Goal: Information Seeking & Learning: Learn about a topic

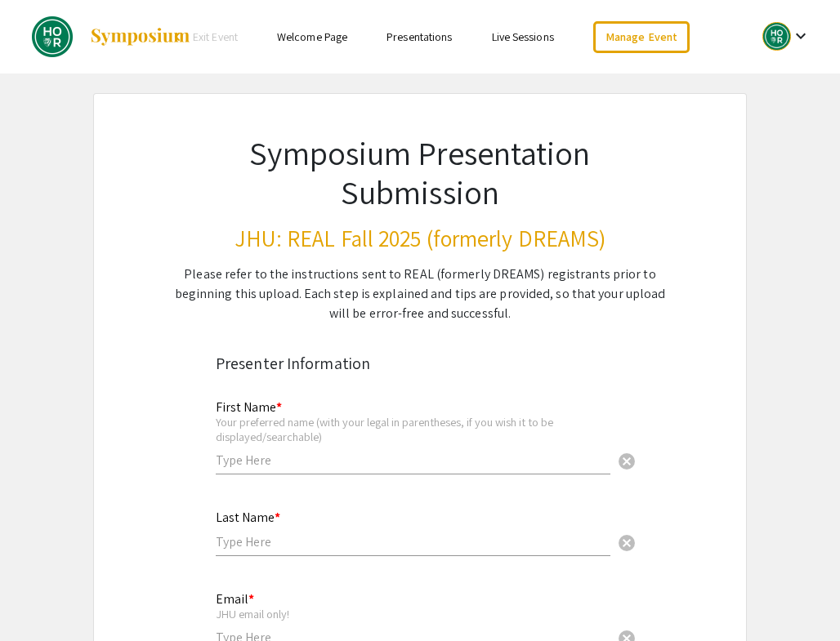
click at [415, 38] on link "Presentations" at bounding box center [418, 36] width 65 height 15
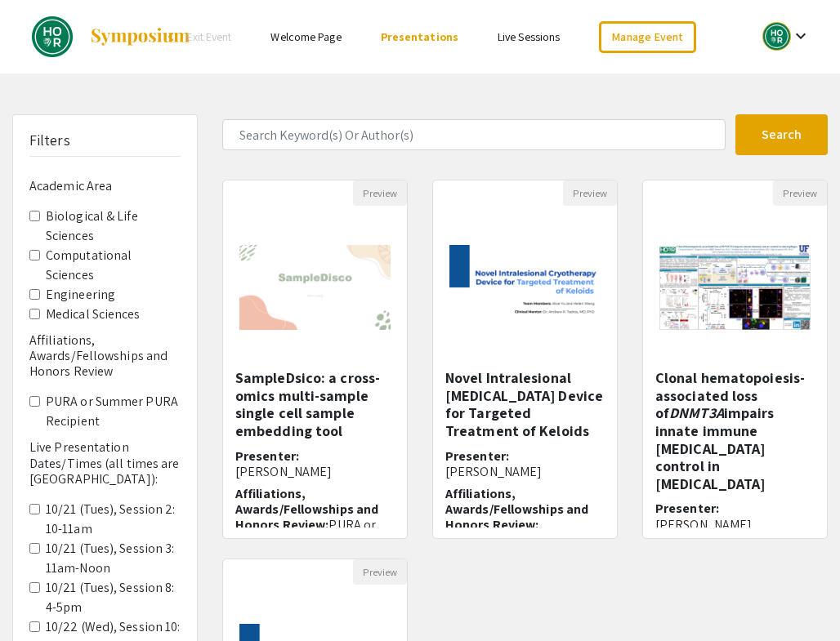
click at [782, 31] on div at bounding box center [776, 36] width 29 height 29
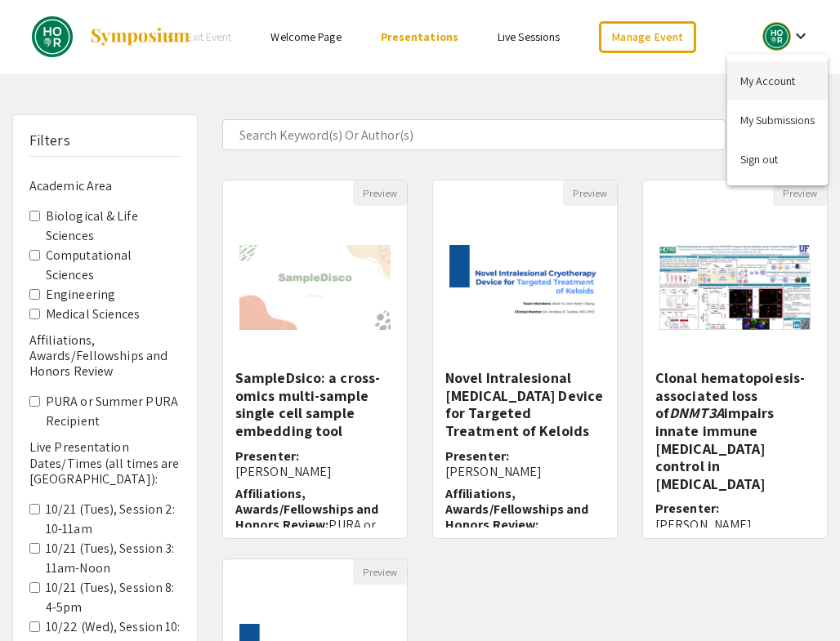
click at [753, 82] on button "My Account" at bounding box center [777, 80] width 100 height 39
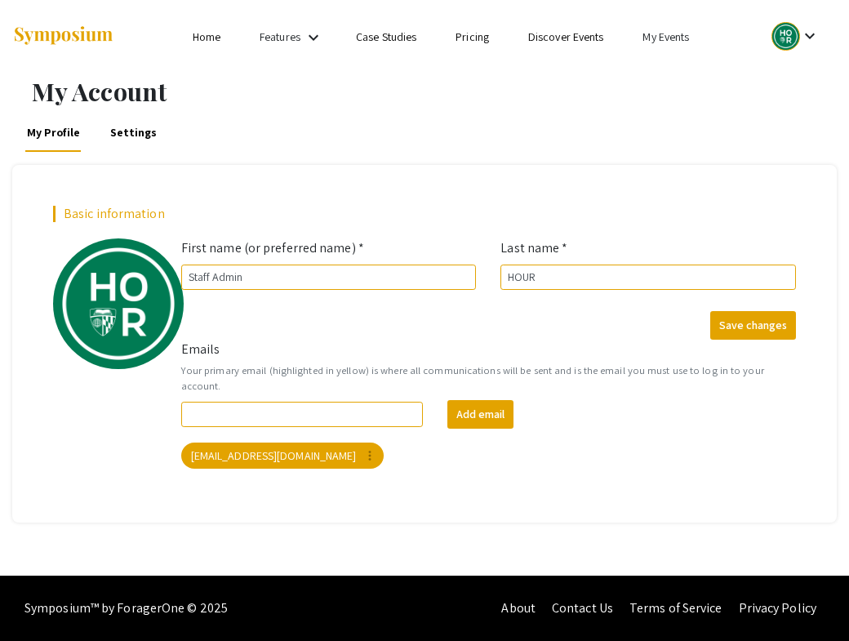
click at [675, 36] on link "My Events" at bounding box center [666, 36] width 47 height 15
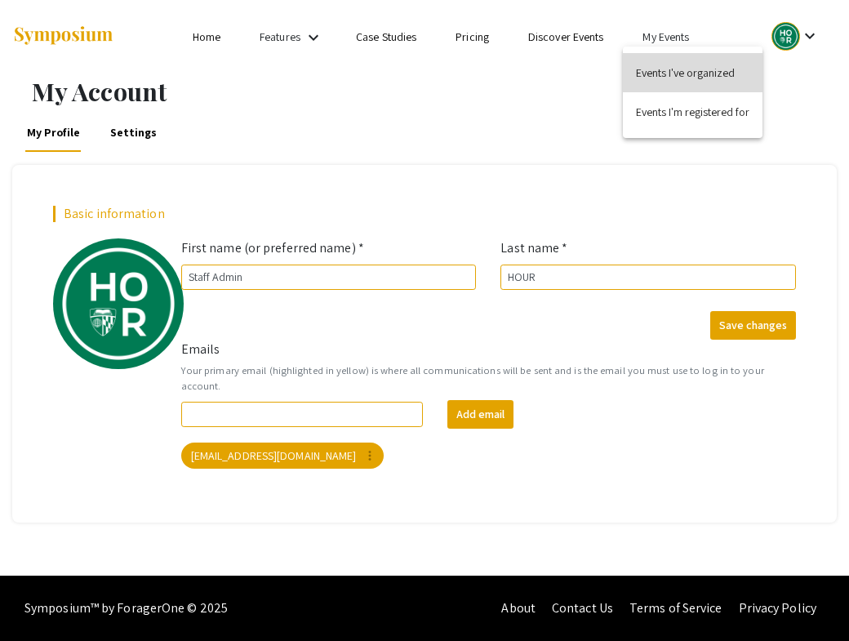
click at [675, 73] on button "Events I've organized" at bounding box center [693, 72] width 140 height 39
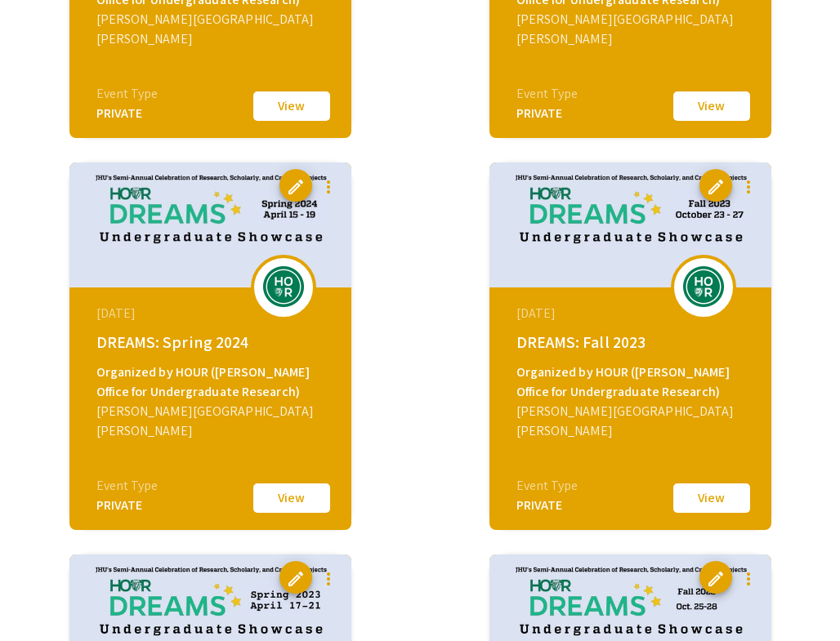
scroll to position [807, 0]
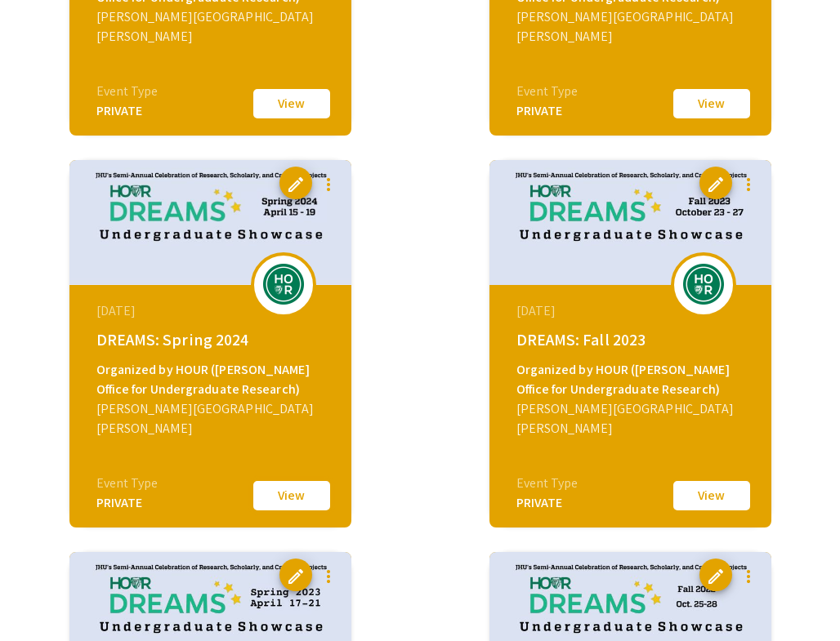
click at [287, 492] on button "View" at bounding box center [292, 496] width 82 height 34
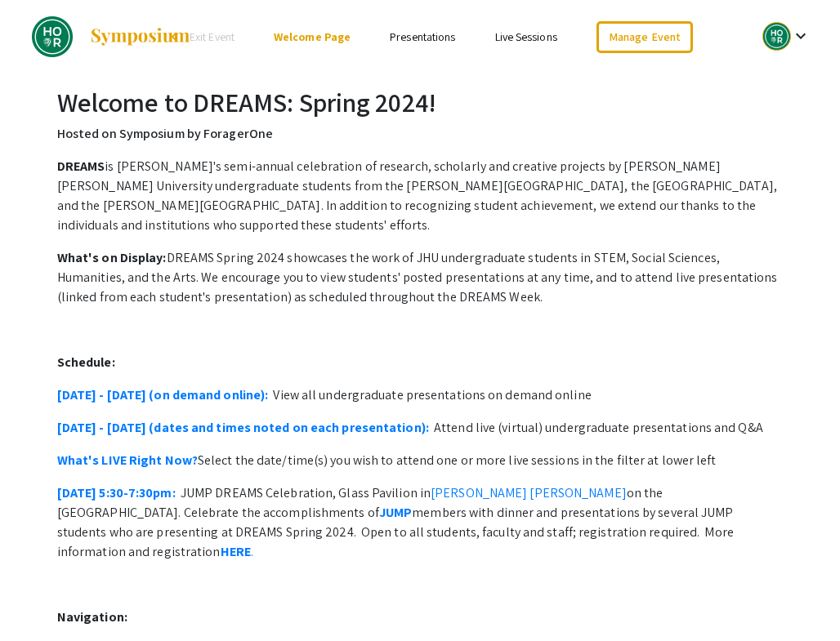
click at [428, 34] on link "Presentations" at bounding box center [422, 36] width 65 height 15
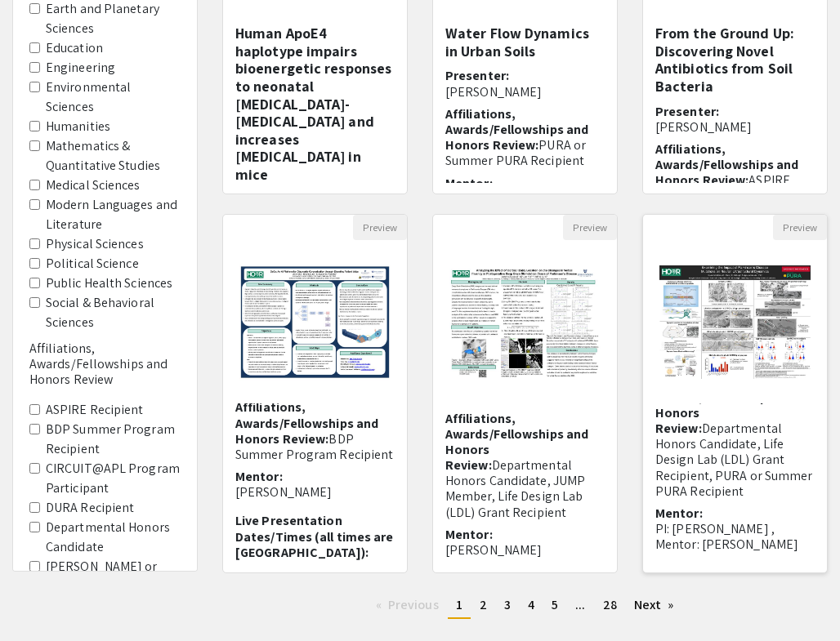
scroll to position [167, 0]
click at [526, 605] on link "page 4" at bounding box center [530, 605] width 23 height 25
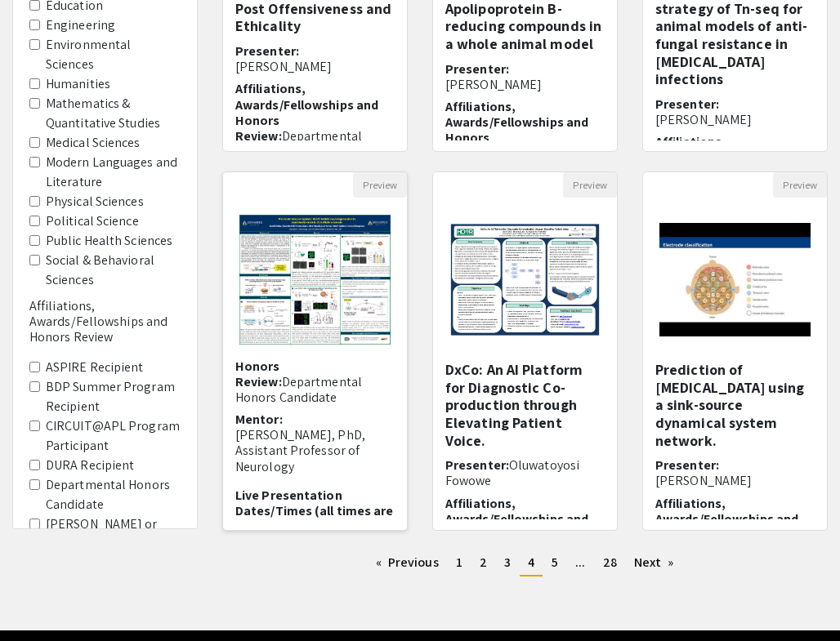
scroll to position [189, 0]
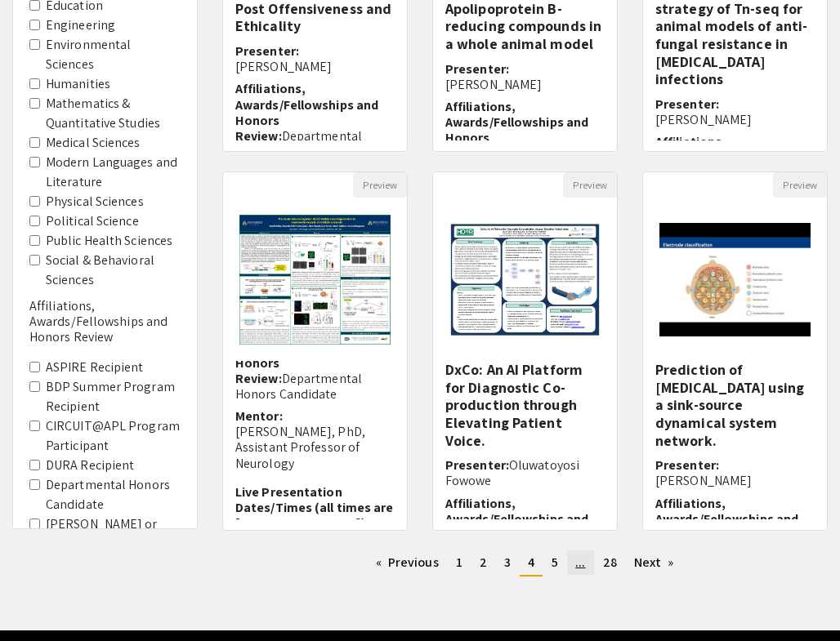
click at [579, 565] on span "..." at bounding box center [580, 562] width 10 height 17
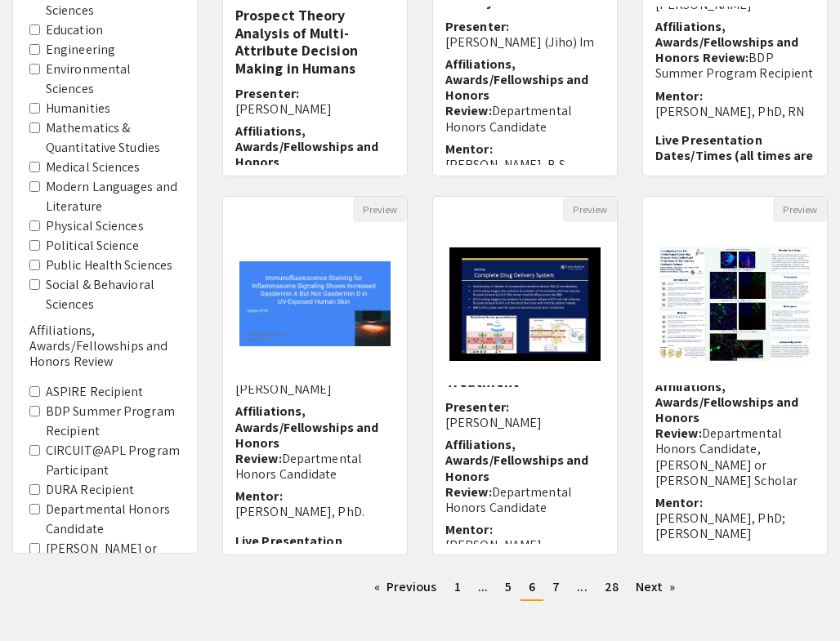
scroll to position [441, 0]
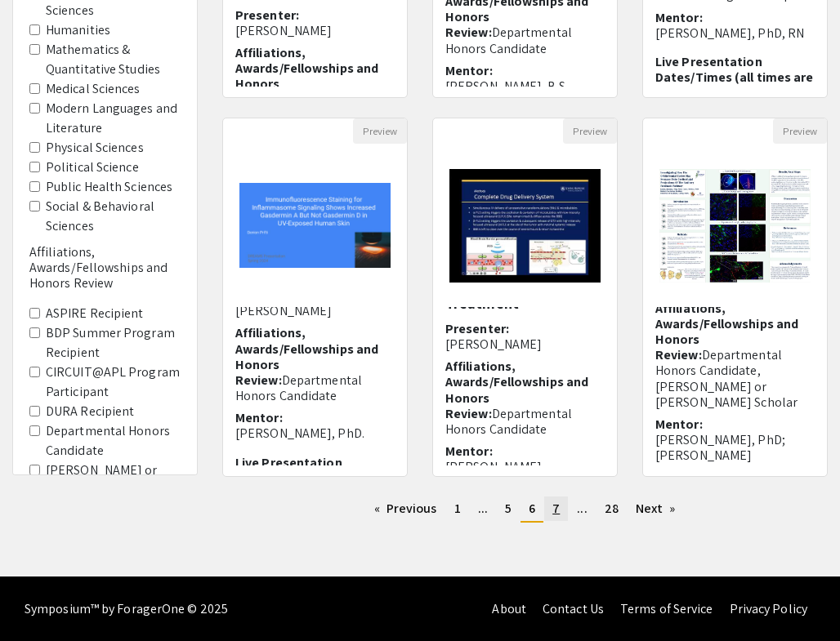
click at [558, 506] on span "7" at bounding box center [555, 508] width 7 height 17
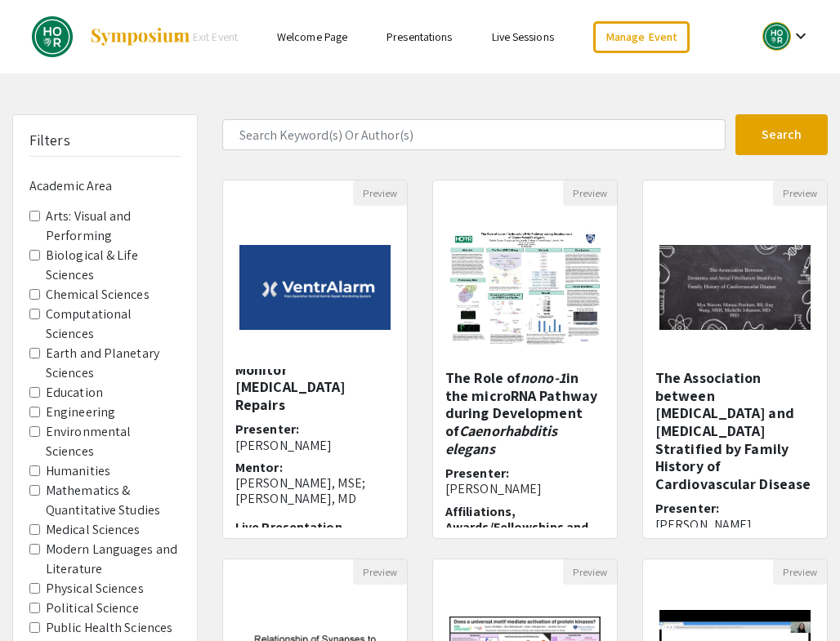
scroll to position [441, 0]
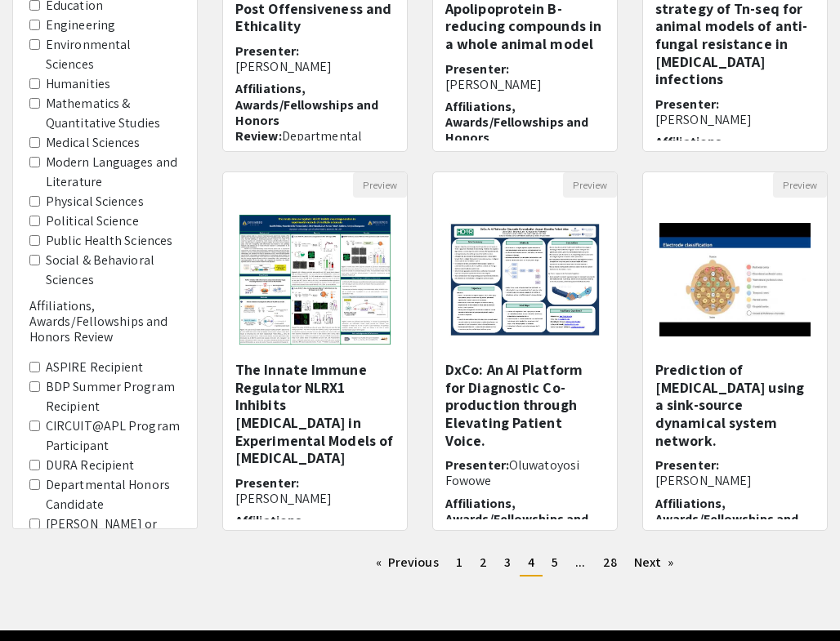
scroll to position [345, 0]
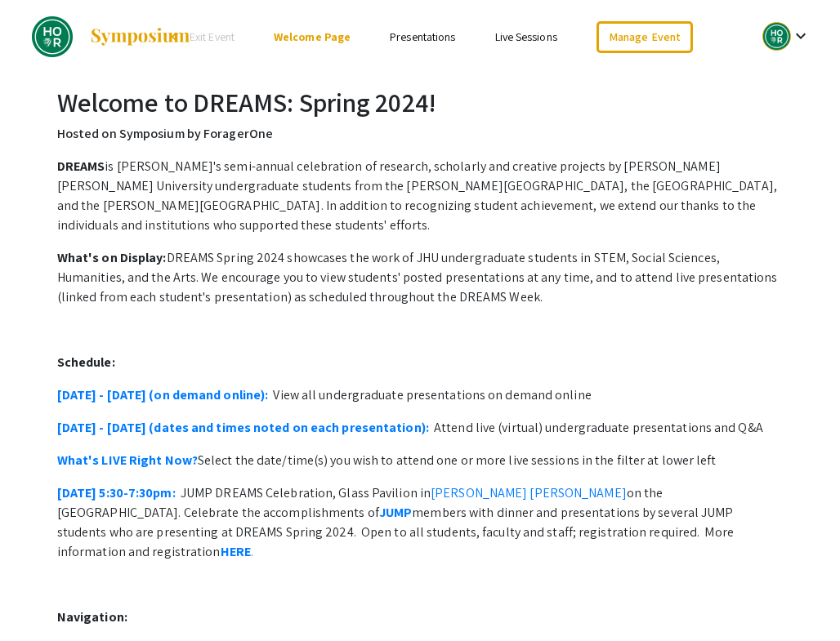
click at [416, 39] on link "Presentations" at bounding box center [422, 36] width 65 height 15
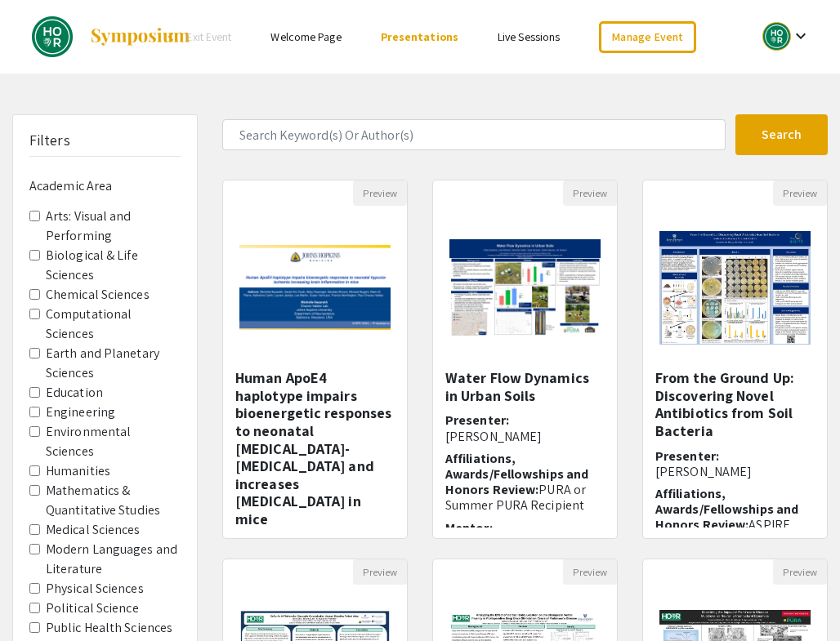
click at [786, 41] on div at bounding box center [776, 36] width 29 height 29
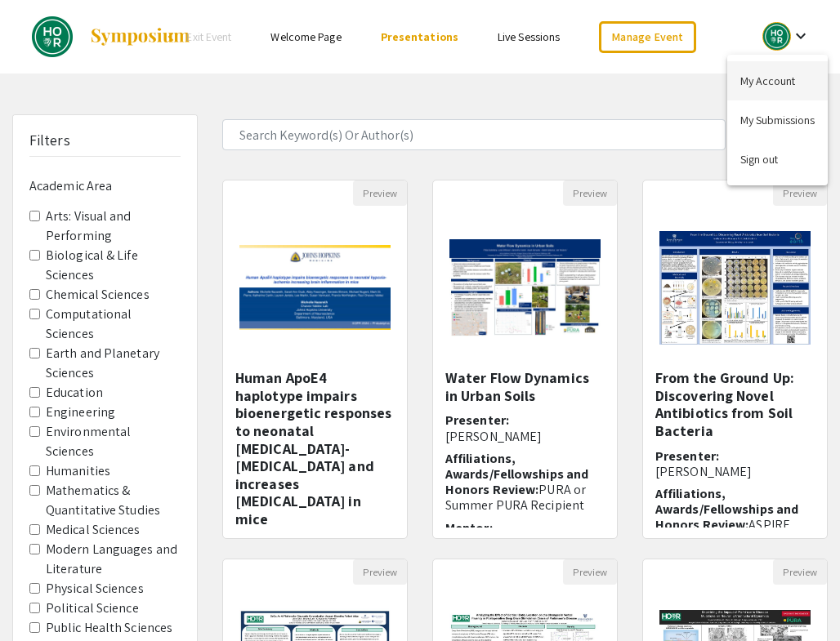
click at [775, 78] on button "My Account" at bounding box center [777, 80] width 100 height 39
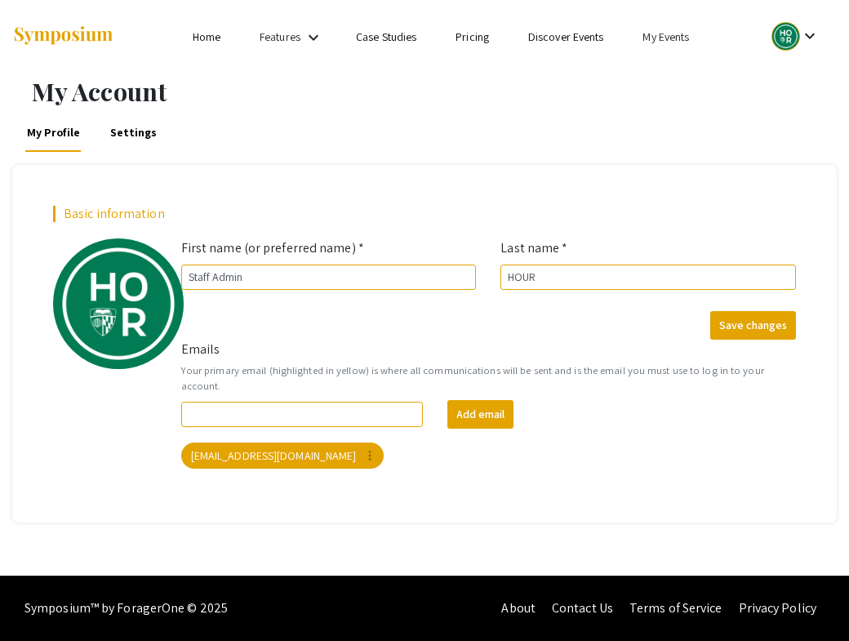
click at [680, 36] on link "My Events" at bounding box center [666, 36] width 47 height 15
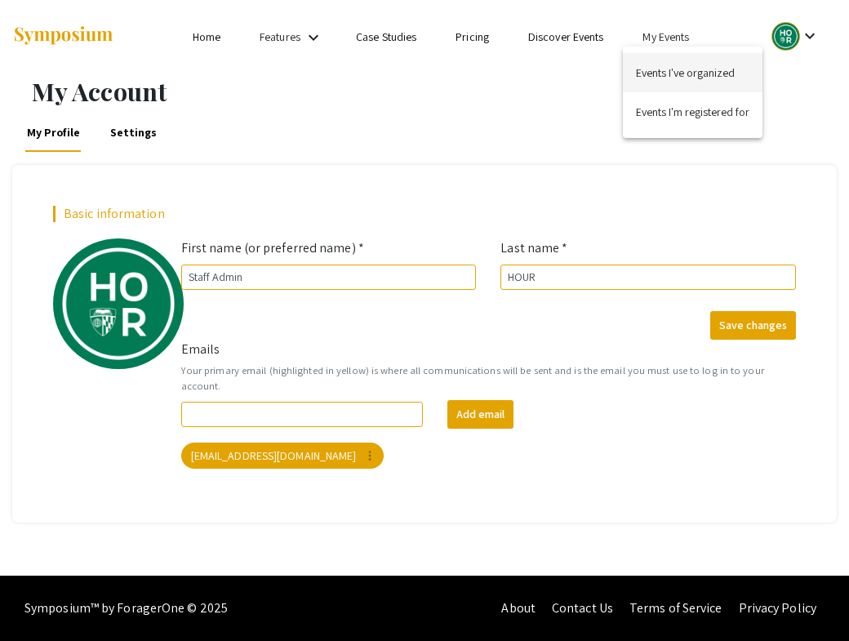
click at [679, 73] on button "Events I've organized" at bounding box center [693, 72] width 140 height 39
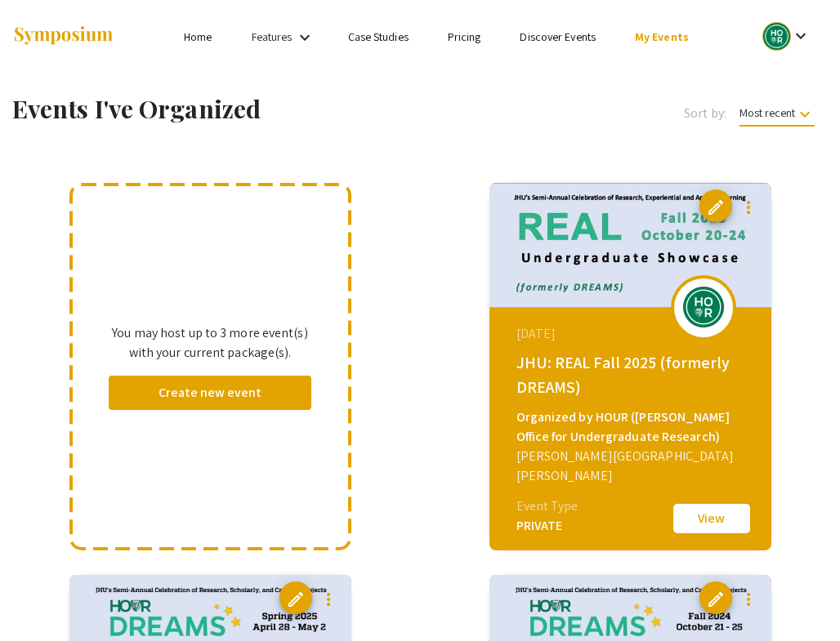
click at [706, 517] on button "View" at bounding box center [712, 518] width 82 height 34
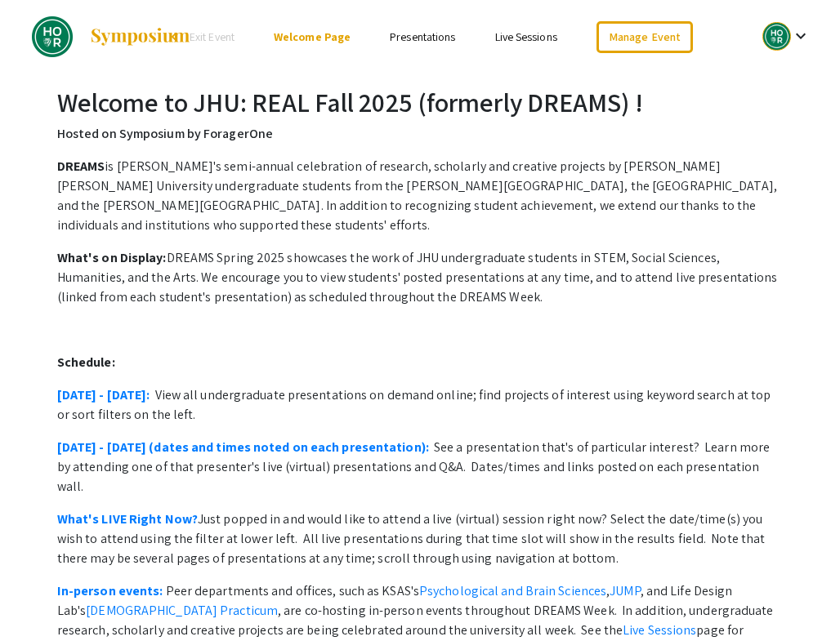
click at [412, 38] on link "Presentations" at bounding box center [422, 36] width 65 height 15
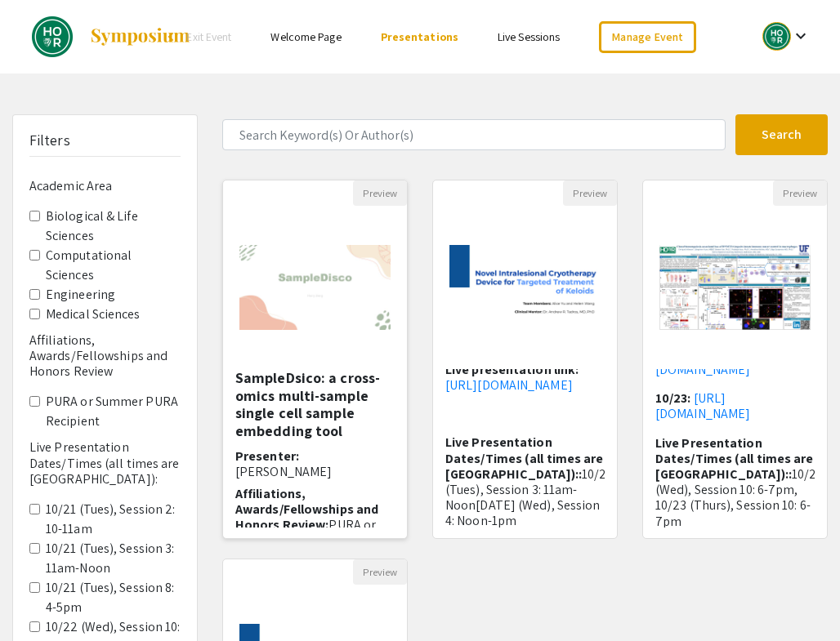
click at [307, 407] on h5 "SampleDsico: a cross-omics multi-sample single cell sample embedding tool" at bounding box center [314, 404] width 159 height 70
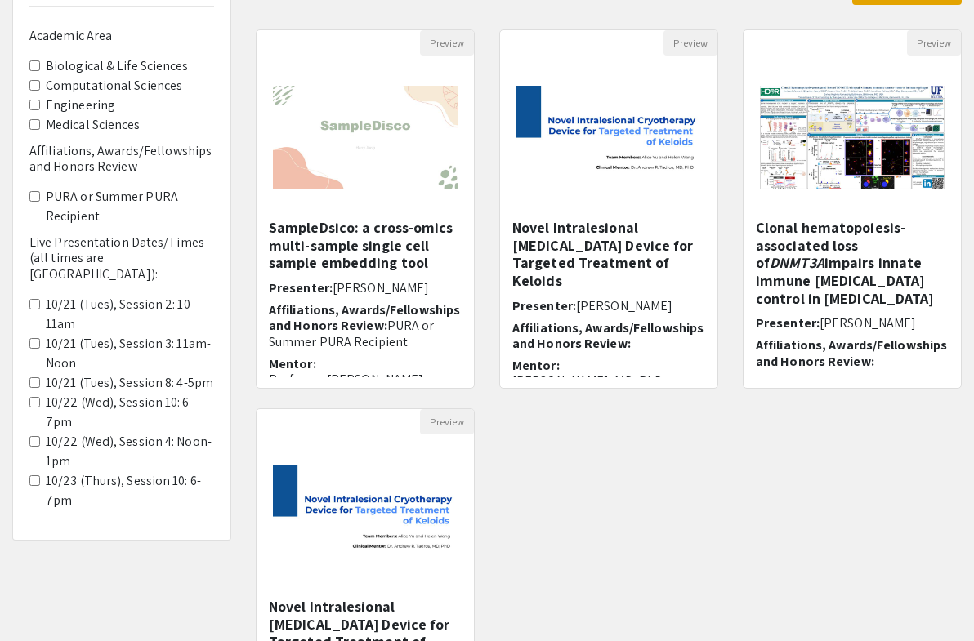
scroll to position [150, 0]
click at [568, 261] on h5 "Novel Intralesional [MEDICAL_DATA] Device for Targeted Treatment of Keloids" at bounding box center [608, 254] width 193 height 70
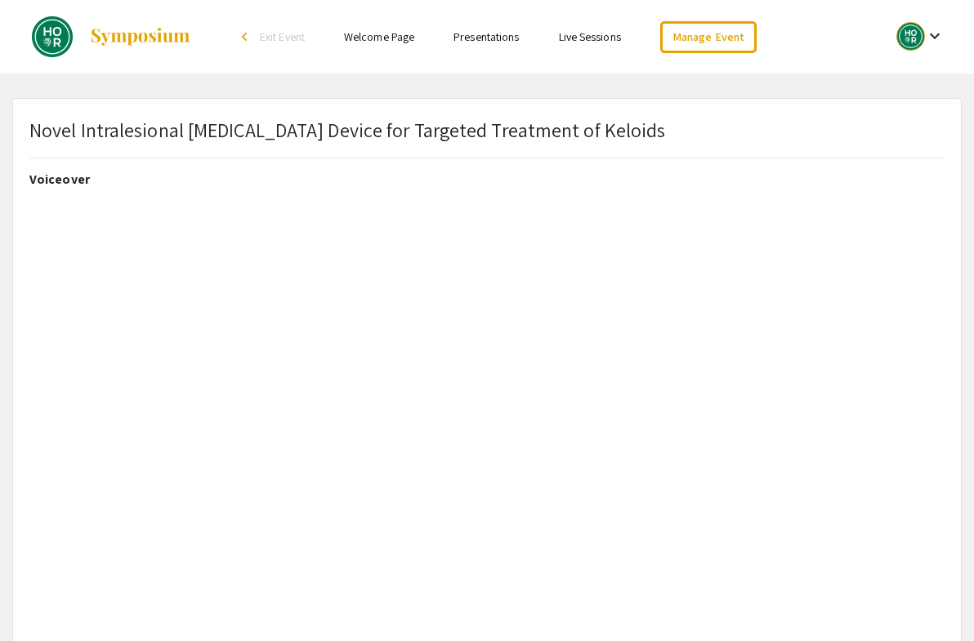
select select "auto"
click at [492, 38] on link "Presentations" at bounding box center [485, 36] width 65 height 15
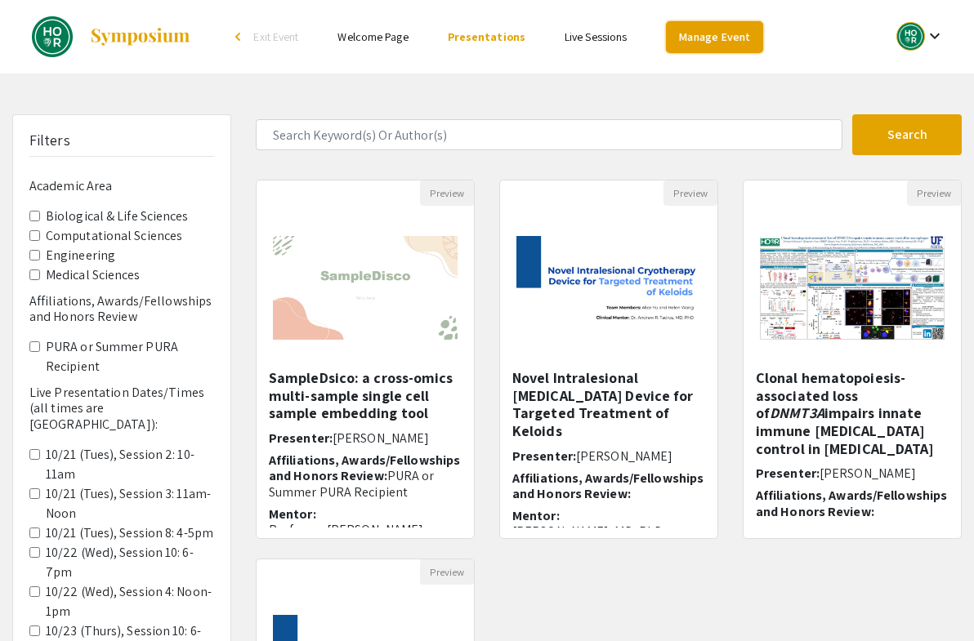
click at [724, 29] on link "Manage Event" at bounding box center [714, 37] width 96 height 32
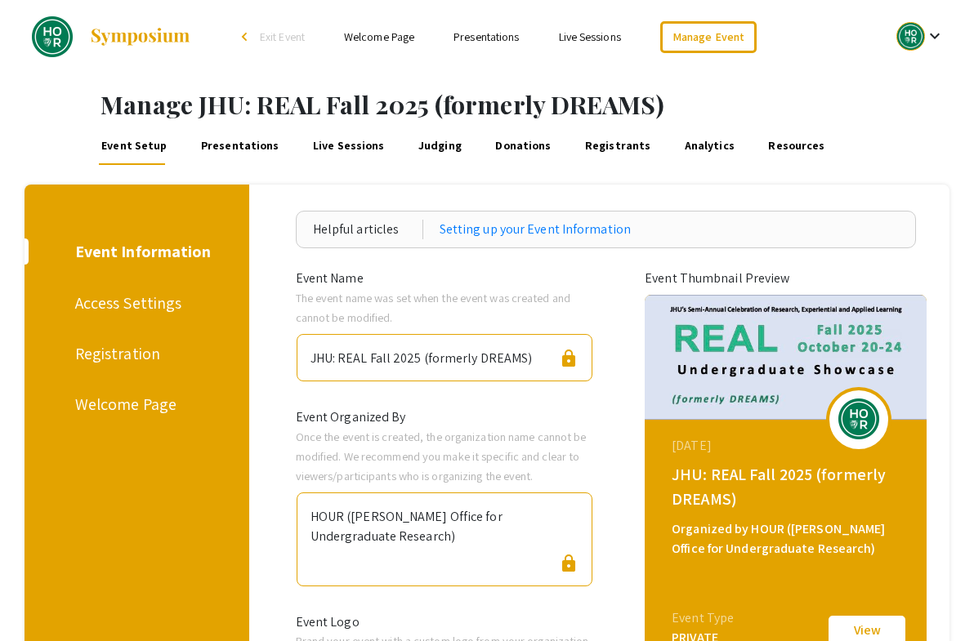
click at [232, 138] on link "Presentations" at bounding box center [239, 145] width 82 height 39
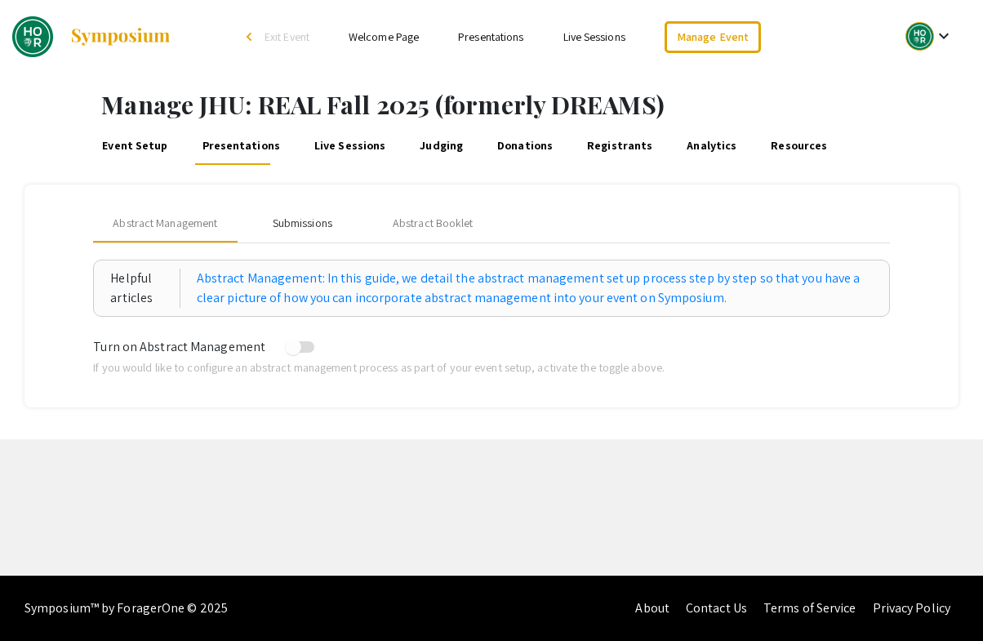
click at [308, 224] on div "Submissions" at bounding box center [303, 223] width 60 height 17
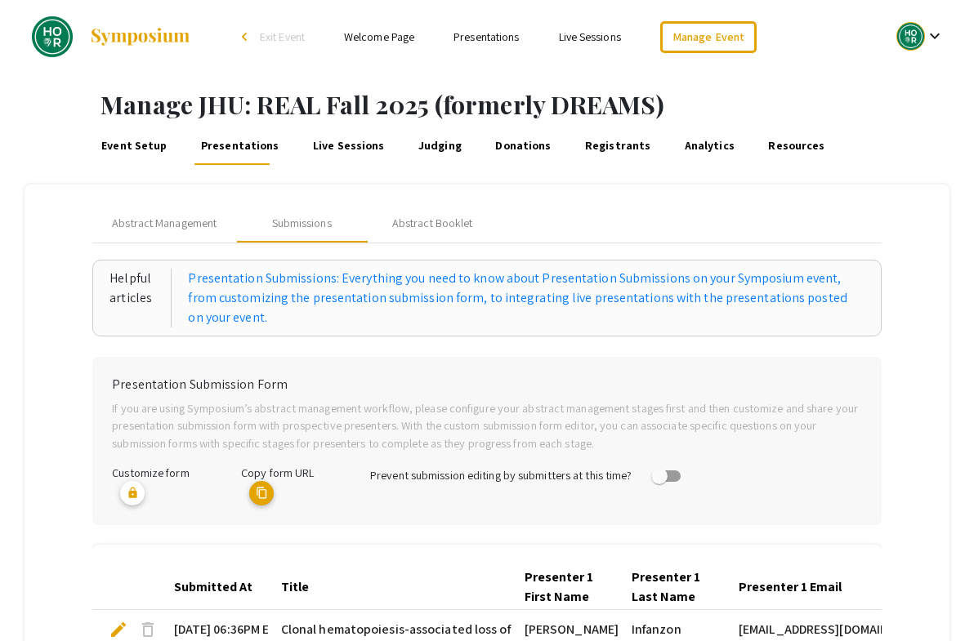
click at [497, 34] on link "Presentations" at bounding box center [485, 36] width 65 height 15
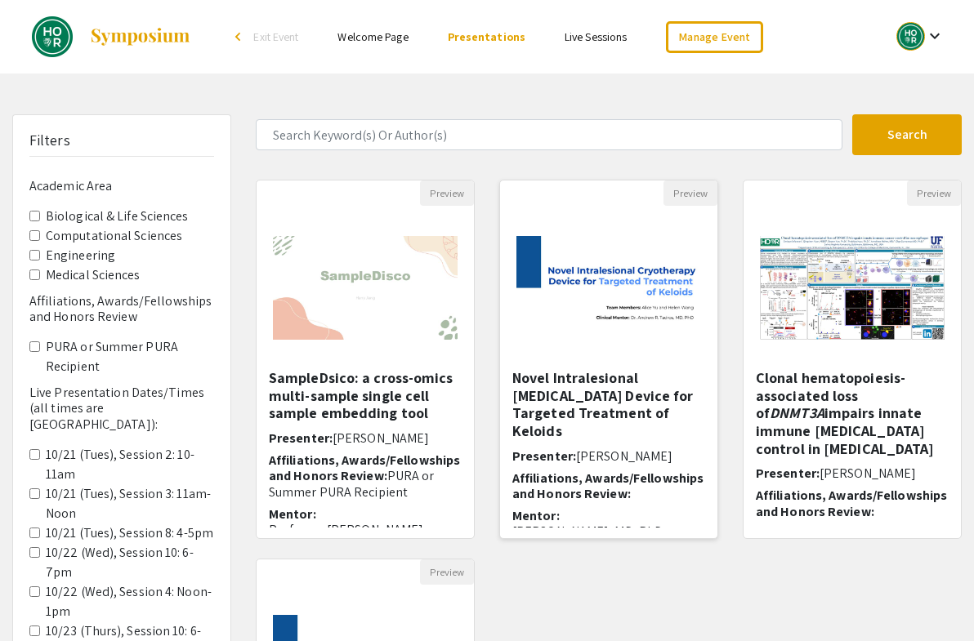
click at [597, 413] on h5 "Novel Intralesional [MEDICAL_DATA] Device for Targeted Treatment of Keloids" at bounding box center [608, 404] width 193 height 70
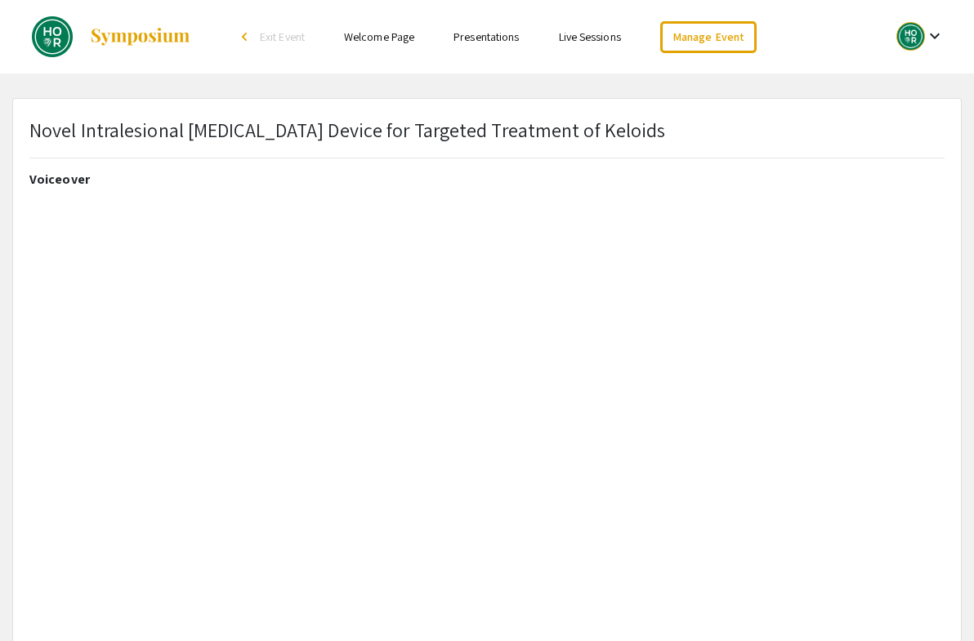
select select "auto"
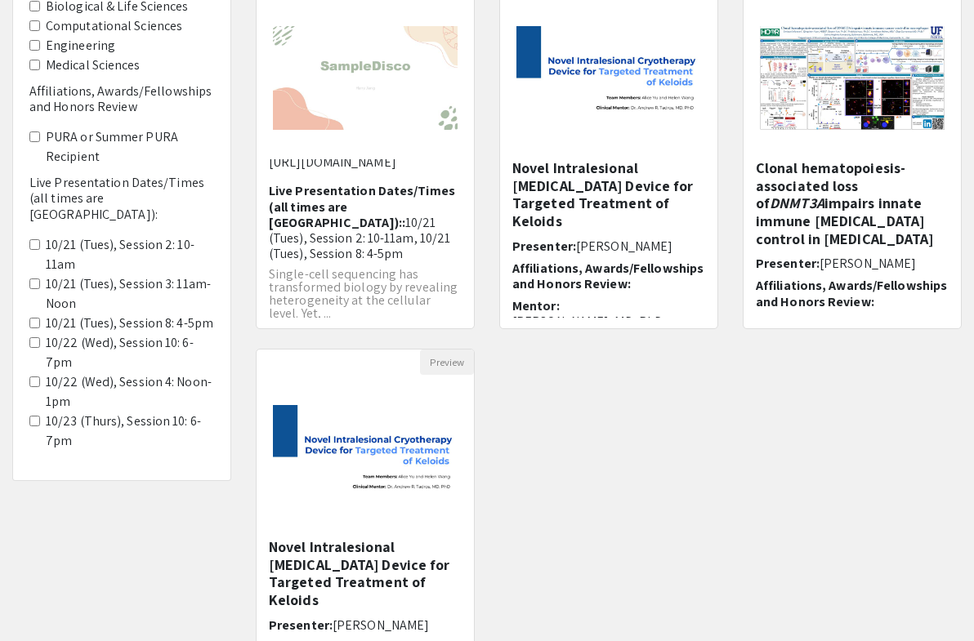
scroll to position [256, 0]
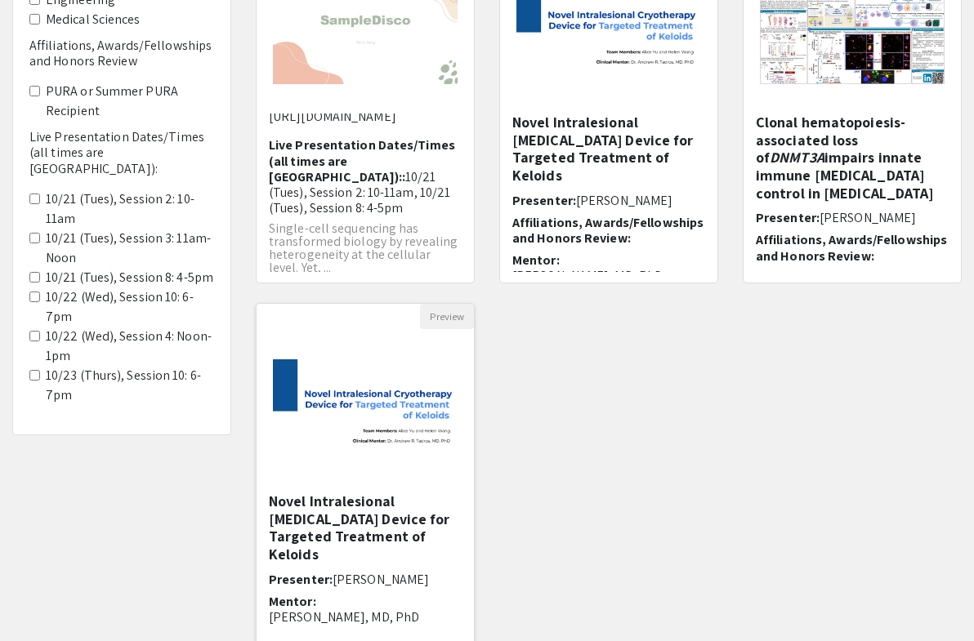
click at [354, 526] on h5 "Novel Intralesional [MEDICAL_DATA] Device for Targeted Treatment of Keloids" at bounding box center [365, 528] width 193 height 70
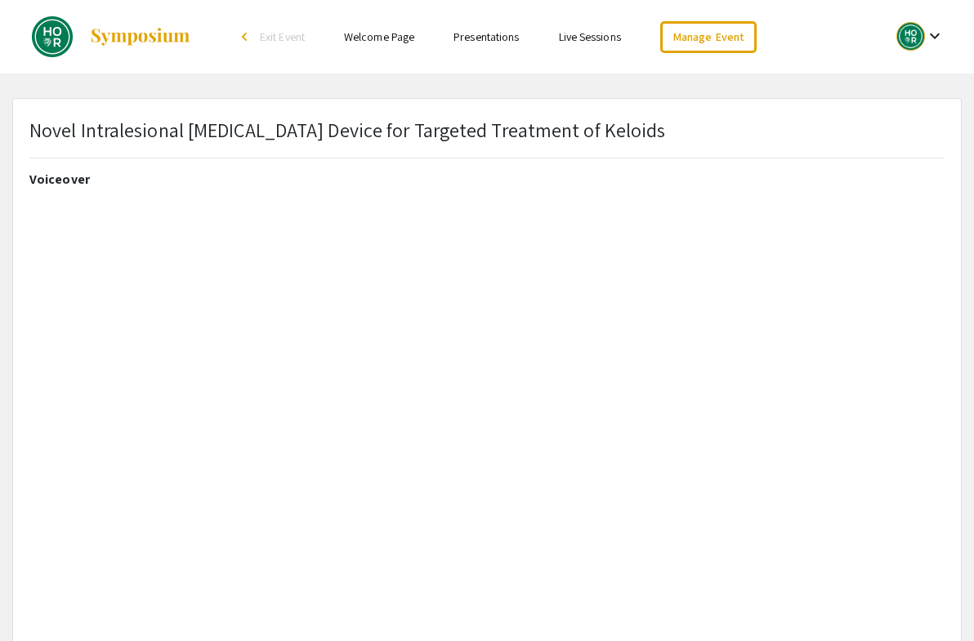
select select "auto"
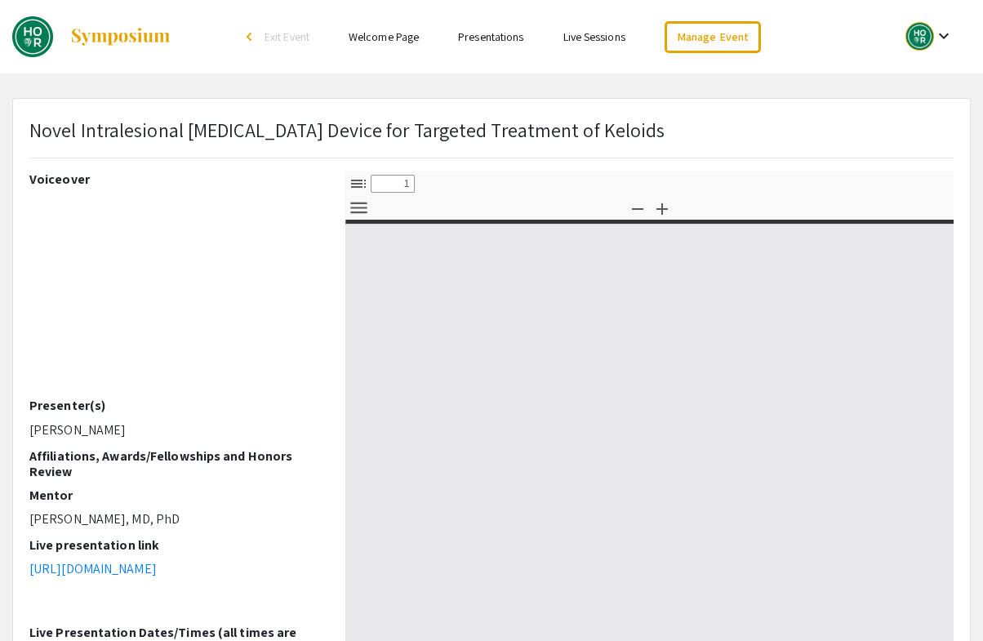
select select "custom"
type input "0"
select select "auto"
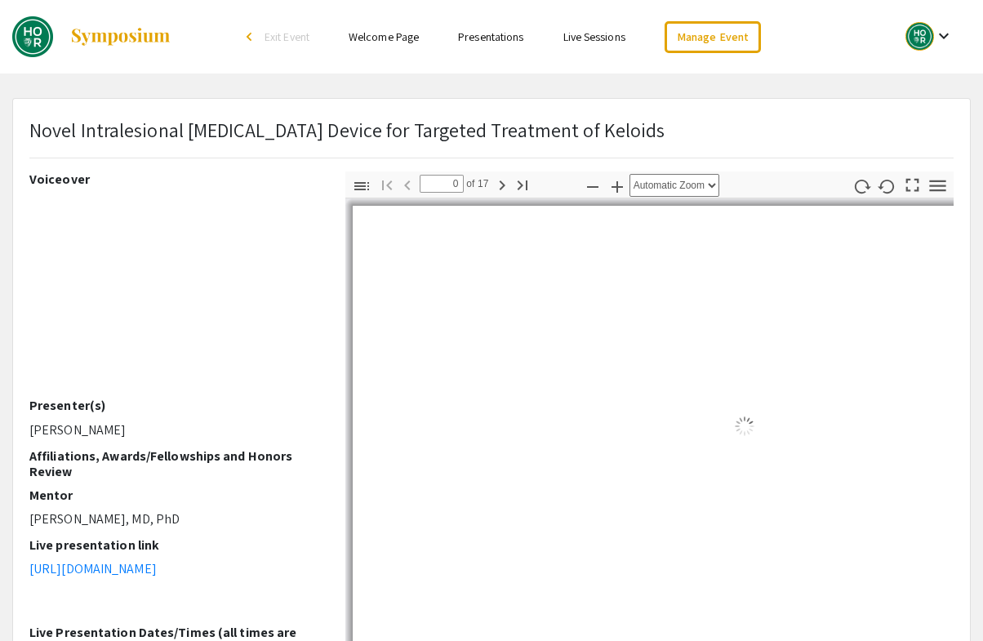
type input "1"
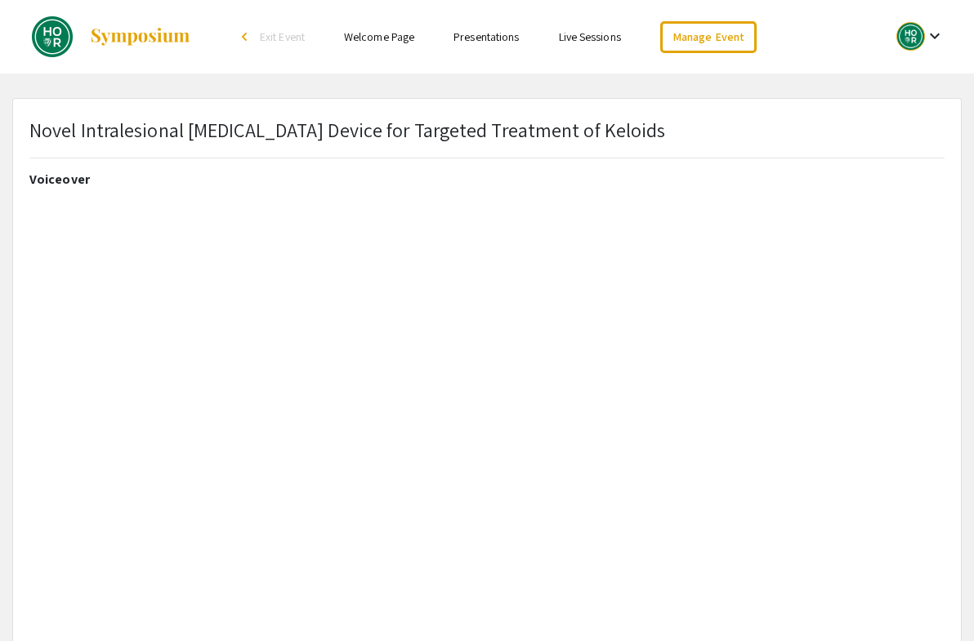
select select "auto"
type input "1"
